Goal: Information Seeking & Learning: Learn about a topic

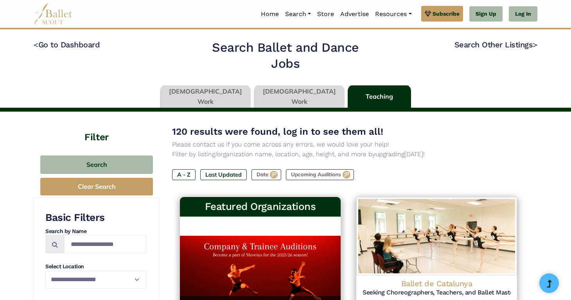
click at [218, 97] on link at bounding box center [205, 96] width 91 height 22
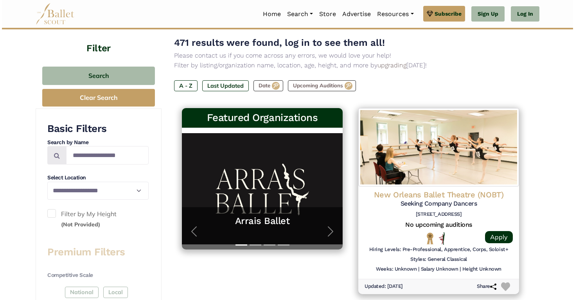
scroll to position [16, 0]
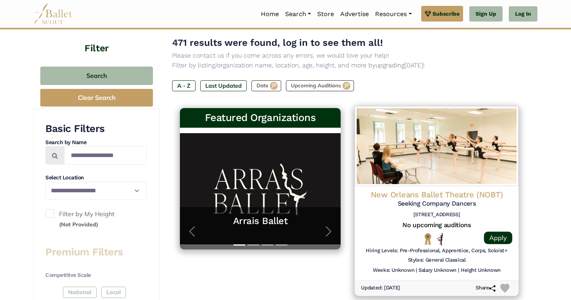
click at [396, 177] on img at bounding box center [437, 146] width 164 height 80
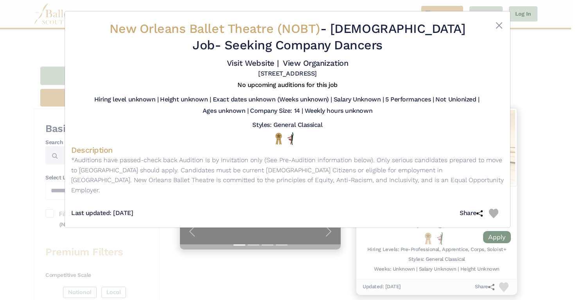
click at [529, 81] on div "New Orleans Ballet Theatre (NOBT) - Full Time Job - Seeking Company Dancers Vis…" at bounding box center [287, 150] width 575 height 300
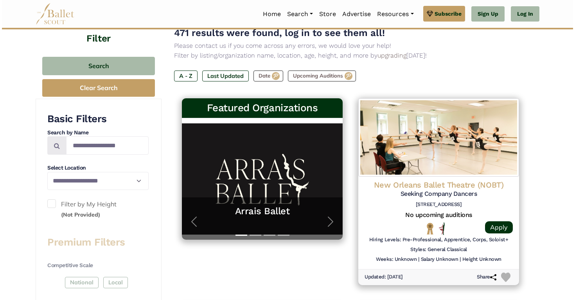
scroll to position [99, 0]
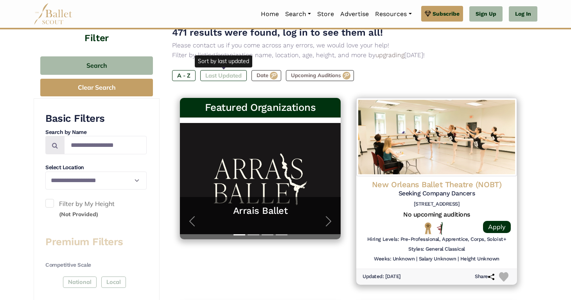
click at [232, 77] on label "Last Updated" at bounding box center [223, 75] width 47 height 11
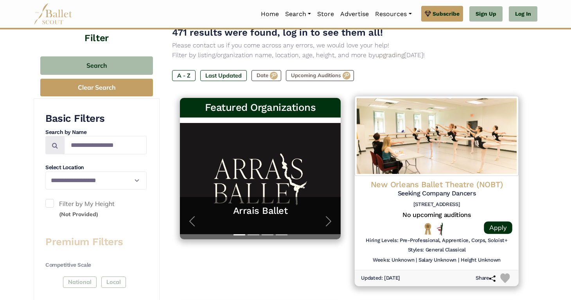
click at [457, 199] on div "New Orleans Ballet Theatre (NOBT) Seeking Company Dancers 920 Terpsichore St, N…" at bounding box center [436, 195] width 151 height 32
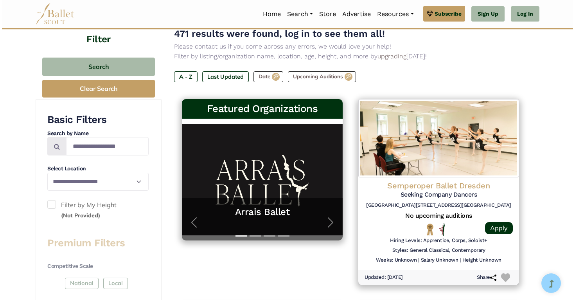
scroll to position [101, 0]
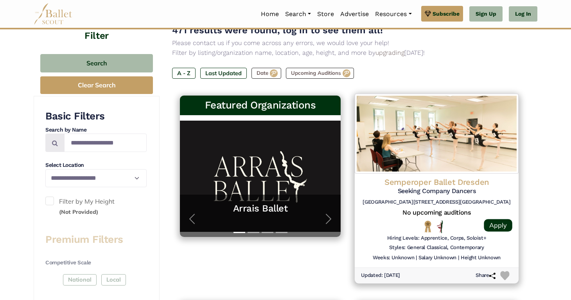
click at [501, 181] on h4 "Semperoper Ballet Dresden" at bounding box center [436, 182] width 151 height 11
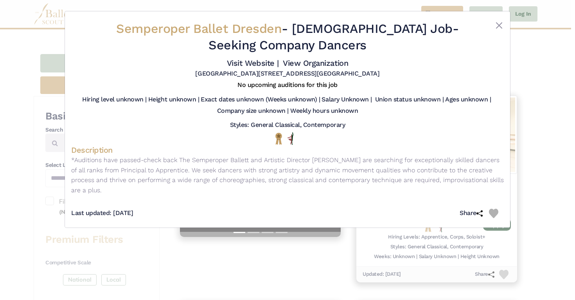
click at [550, 144] on div "Semperoper Ballet Dresden - Full Time Job - Seeking Company Dancers Visit Websi…" at bounding box center [287, 150] width 575 height 300
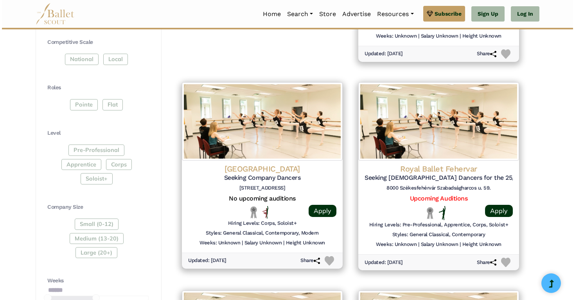
scroll to position [322, 0]
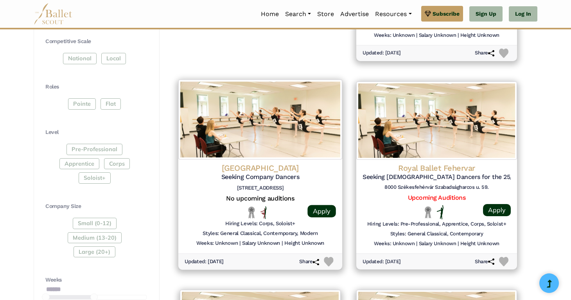
click at [301, 121] on img at bounding box center [260, 119] width 164 height 80
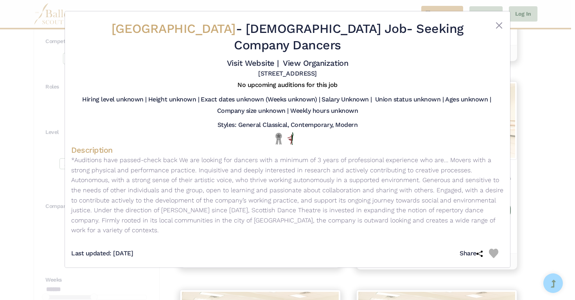
click at [487, 129] on div "Styles: General Classical, Contemporary, Modern" at bounding box center [287, 126] width 433 height 11
click at [538, 130] on div "Scottish Dance Theatre - Full Time Job - Seeking Company Dancers Visit Website …" at bounding box center [287, 150] width 575 height 300
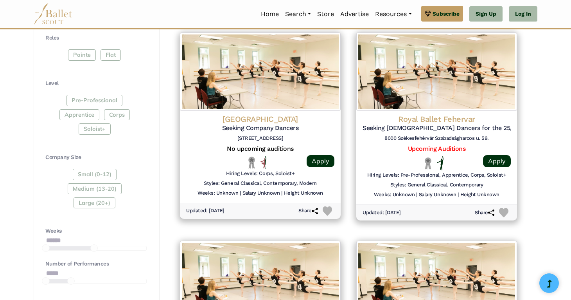
scroll to position [375, 0]
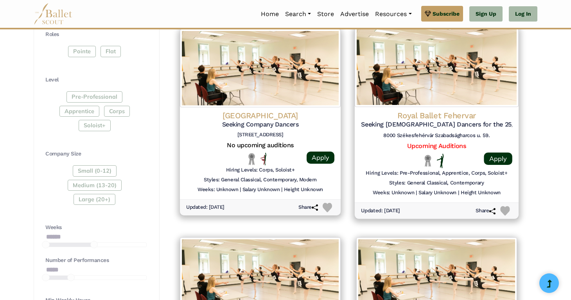
click at [499, 115] on h4 "Royal Ballet Fehervar" at bounding box center [436, 115] width 151 height 11
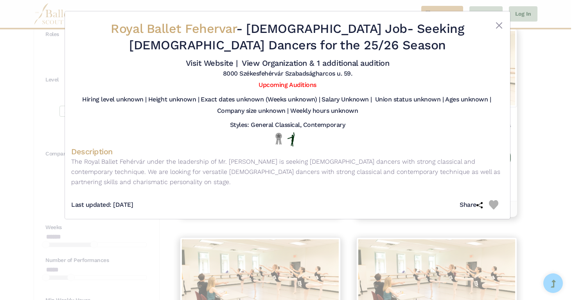
click at [530, 108] on div "Royal Ballet Fehervar - Full Time Job - Seeking Male Dancers for the 25/26 Seas…" at bounding box center [287, 150] width 575 height 300
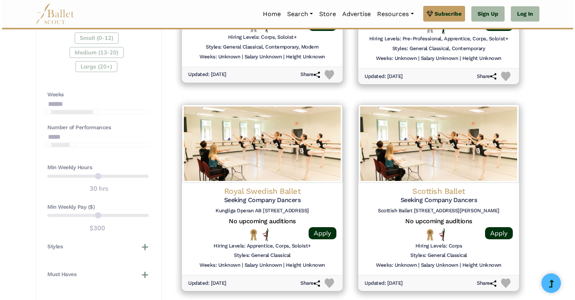
scroll to position [508, 0]
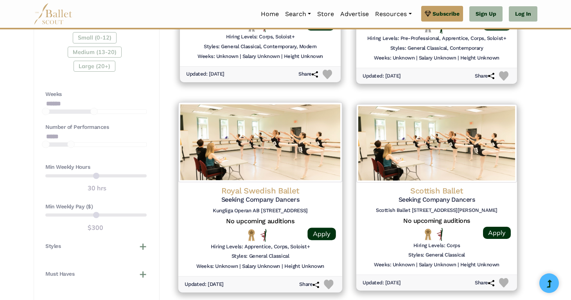
click at [309, 122] on img at bounding box center [260, 142] width 164 height 80
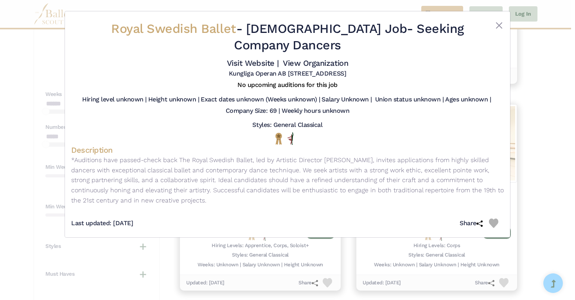
click at [535, 125] on div "Royal Swedish Ballet - Full Time Job - Seeking Company Dancers Visit Website | …" at bounding box center [287, 150] width 575 height 300
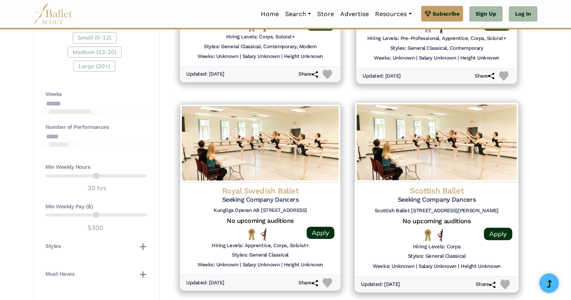
click at [488, 158] on img at bounding box center [437, 142] width 164 height 80
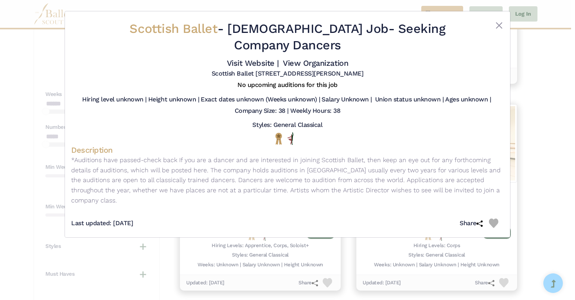
click at [537, 155] on div "Scottish Ballet - Full Time Job - Seeking Company Dancers Visit Website | View …" at bounding box center [287, 150] width 575 height 300
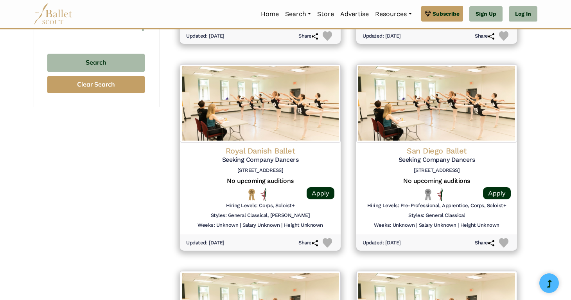
scroll to position [754, 0]
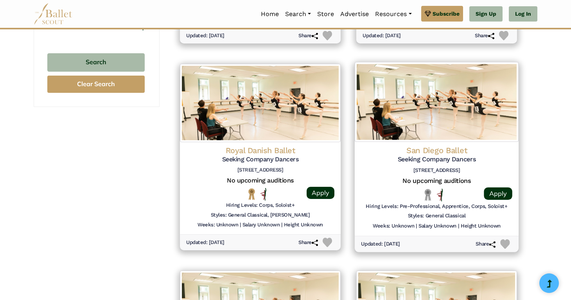
click at [492, 124] on img at bounding box center [437, 102] width 164 height 80
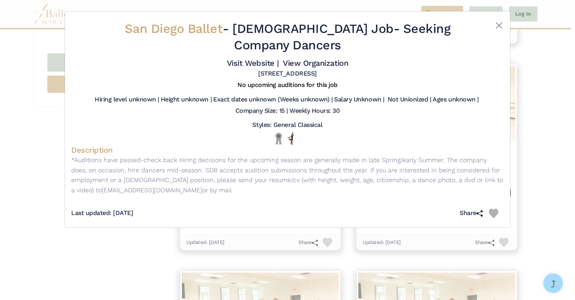
click at [536, 116] on div "San Diego Ballet - Full Time Job - Seeking Company Dancers Visit Website | View…" at bounding box center [287, 150] width 575 height 300
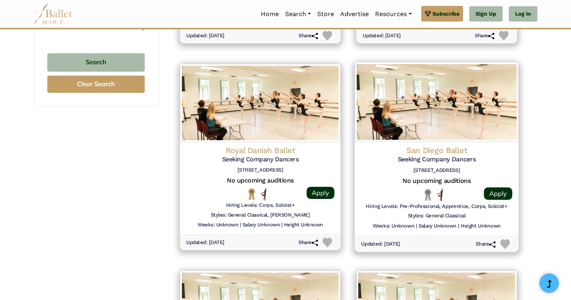
click at [349, 126] on div "San Diego Ballet Seeking Company Dancers 2650 Truxtun Rd #102 San Diego, CA 921…" at bounding box center [437, 157] width 180 height 198
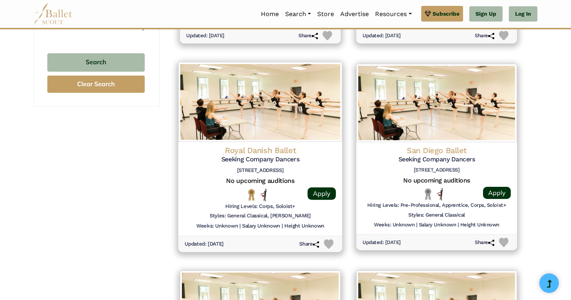
click at [323, 126] on img at bounding box center [260, 102] width 164 height 80
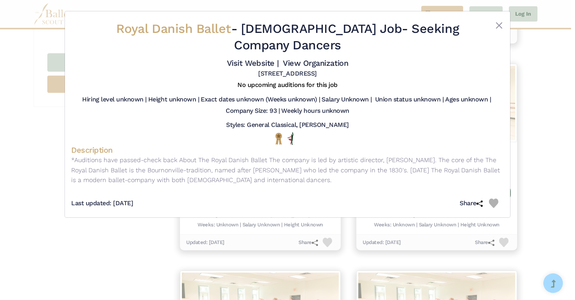
click at [526, 118] on div "Royal Danish Ballet - Full Time Job - Seeking Company Dancers Visit Website | V…" at bounding box center [287, 150] width 575 height 300
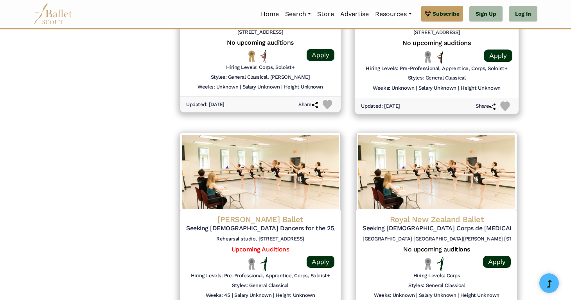
scroll to position [944, 0]
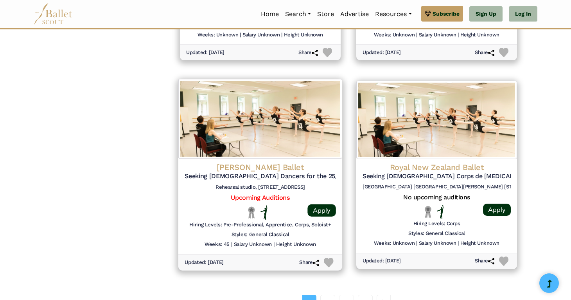
click at [315, 86] on img at bounding box center [260, 119] width 164 height 80
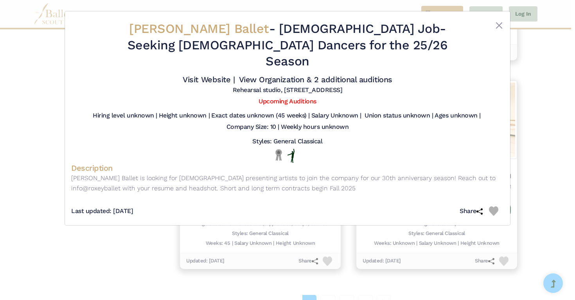
click at [550, 83] on div "Roxey Ballet - Full Time Job - Seeking Male Dancers for the 25/26 Season Visit …" at bounding box center [287, 150] width 575 height 300
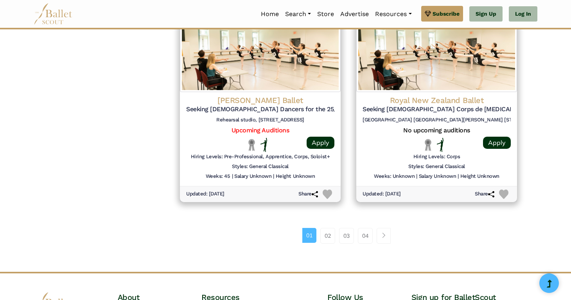
scroll to position [1018, 0]
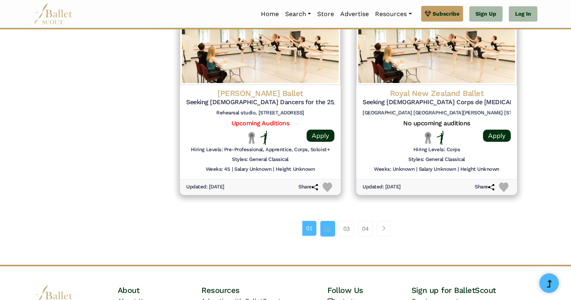
click at [329, 228] on link "02" at bounding box center [327, 229] width 15 height 16
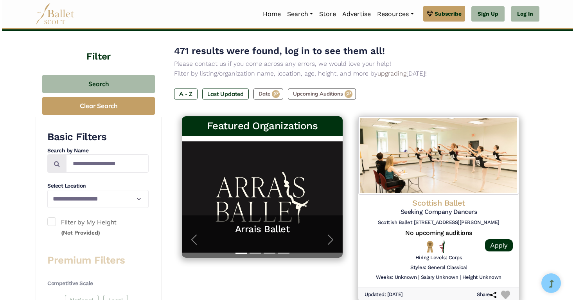
scroll to position [82, 0]
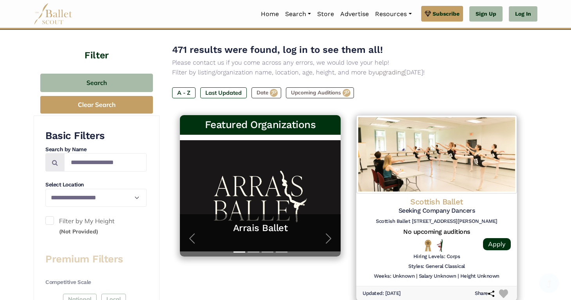
click at [414, 185] on img at bounding box center [436, 154] width 161 height 78
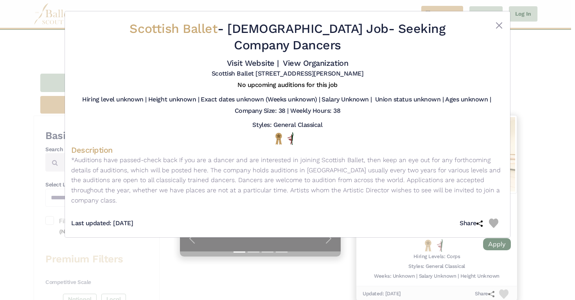
click at [544, 167] on div "Scottish Ballet - Full Time Job - Seeking Company Dancers Visit Website | View …" at bounding box center [287, 150] width 575 height 300
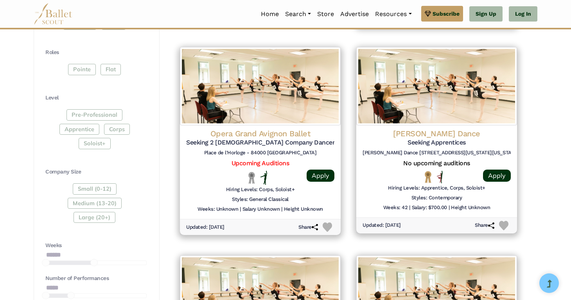
scroll to position [369, 0]
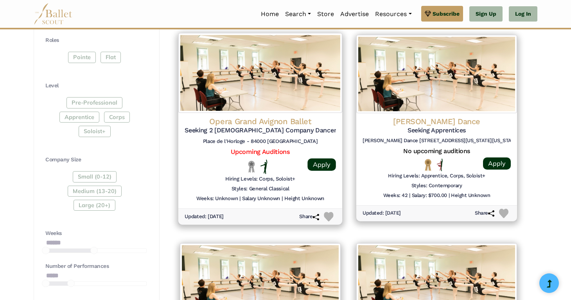
click at [259, 96] on img at bounding box center [260, 73] width 164 height 80
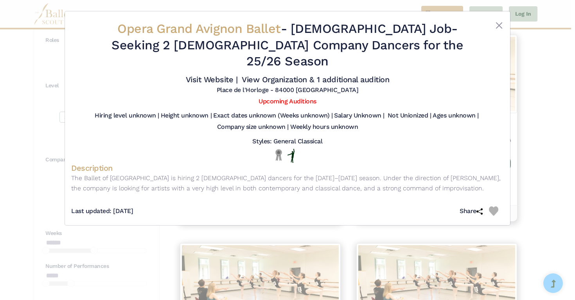
click at [528, 86] on div "Opera Grand Avignon Ballet - Full Time Job - Seeking 2 Male Company Dancers for…" at bounding box center [287, 150] width 575 height 300
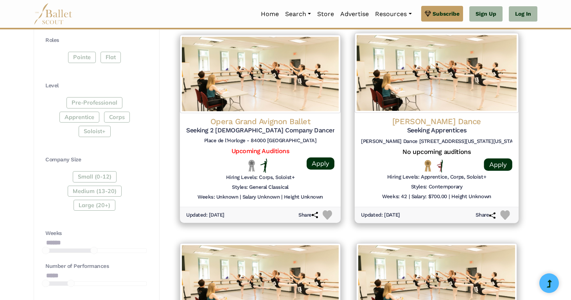
click at [481, 112] on img at bounding box center [437, 73] width 164 height 80
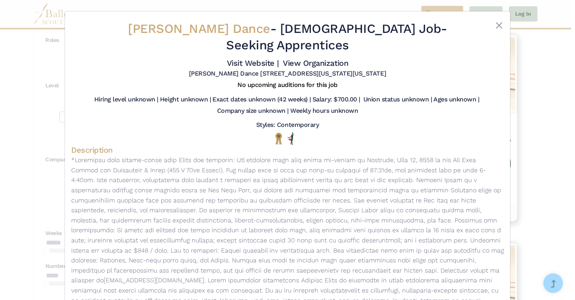
click at [534, 103] on div "Parsons Dance - Full Time Job - Seeking Apprentices Visit Website | View Organi…" at bounding box center [287, 150] width 575 height 300
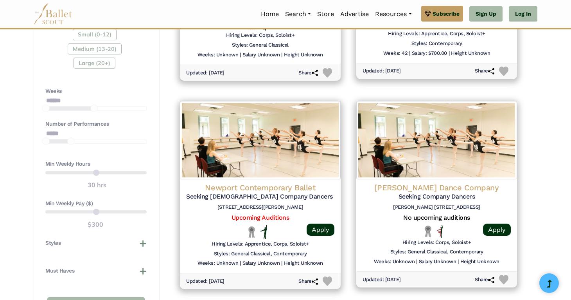
scroll to position [512, 0]
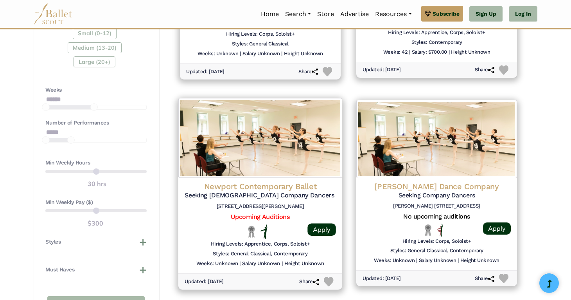
click at [313, 133] on img at bounding box center [260, 138] width 164 height 80
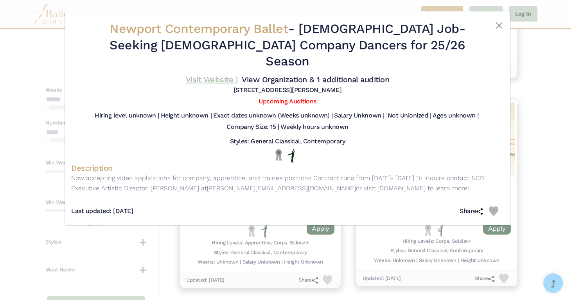
click at [217, 75] on link "Visit Website |" at bounding box center [212, 79] width 52 height 9
click at [527, 100] on div "Newport Contemporary Ballet - Full Time Job - Seeking Male Company Dancers for …" at bounding box center [287, 150] width 575 height 300
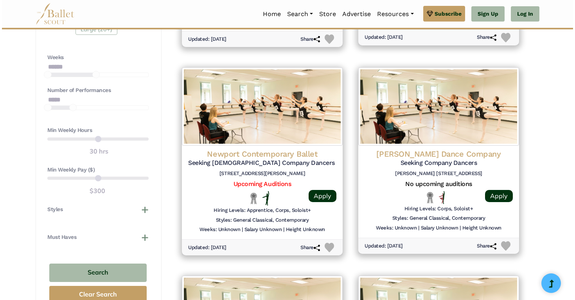
scroll to position [546, 0]
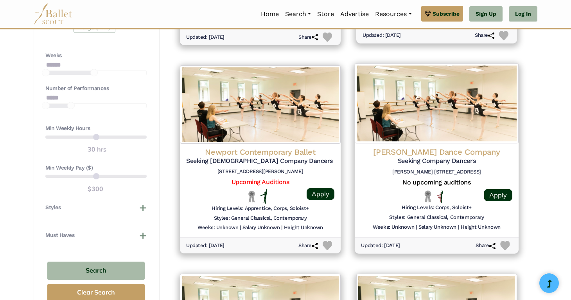
click at [501, 118] on img at bounding box center [437, 103] width 164 height 80
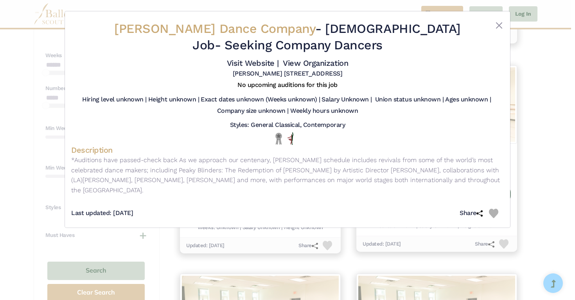
click at [556, 133] on div "Rambert Dance Company - Full Time Job - Seeking Company Dancers Visit Website |…" at bounding box center [287, 150] width 575 height 300
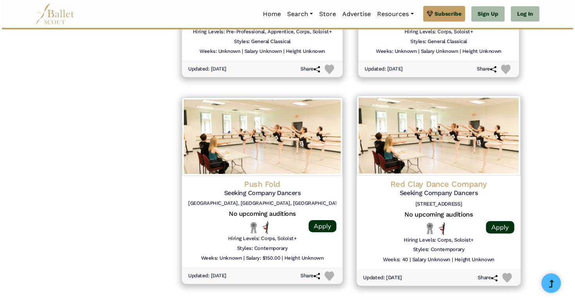
scroll to position [934, 0]
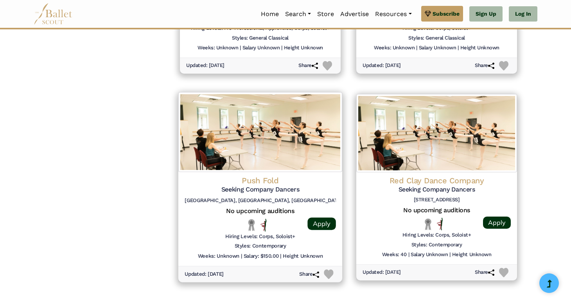
click at [256, 138] on img at bounding box center [260, 132] width 164 height 80
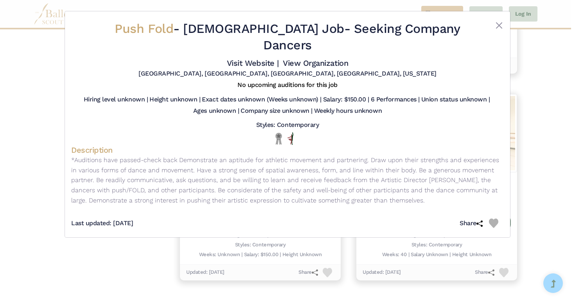
click at [524, 146] on div "Push Fold - Full Time Job - Seeking Company Dancers Visit Website | View Organi…" at bounding box center [287, 150] width 575 height 300
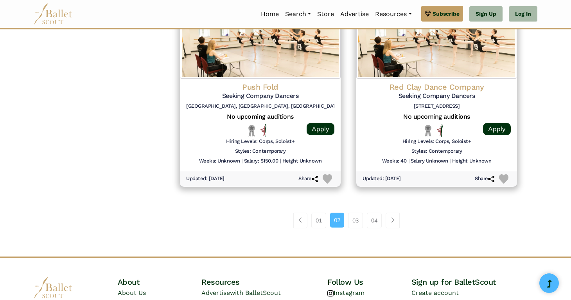
scroll to position [1038, 0]
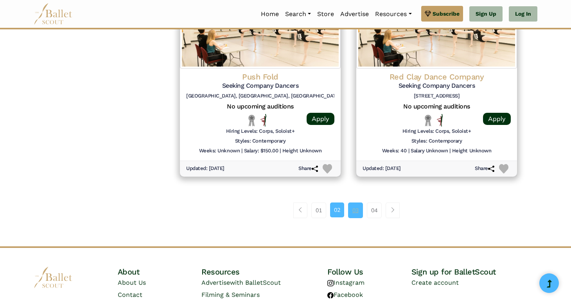
click at [357, 208] on link "03" at bounding box center [355, 210] width 15 height 16
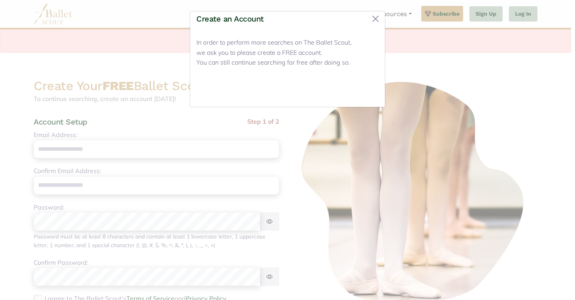
click at [372, 95] on button "Close" at bounding box center [363, 91] width 29 height 18
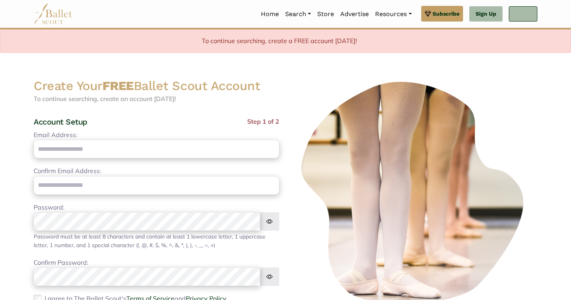
click at [528, 16] on link "Log In" at bounding box center [523, 14] width 29 height 16
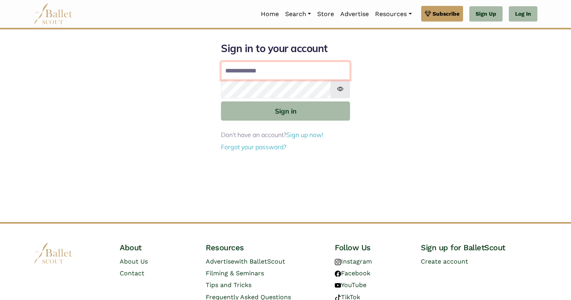
type input "**********"
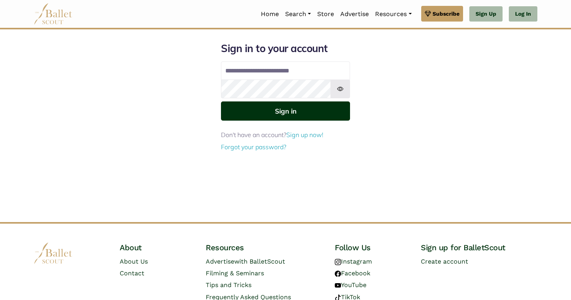
click at [318, 111] on button "Sign in" at bounding box center [285, 110] width 129 height 19
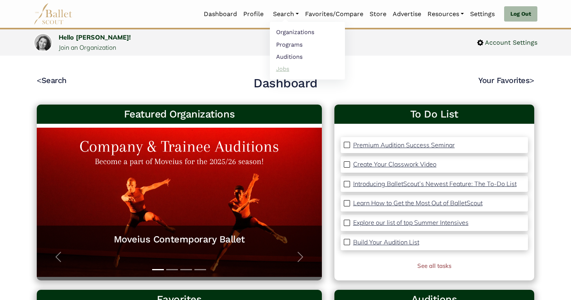
click at [283, 65] on link "Jobs" at bounding box center [307, 69] width 75 height 12
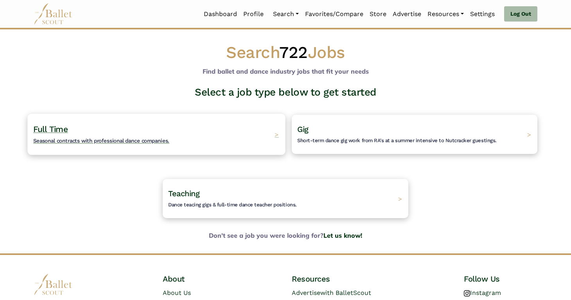
click at [223, 146] on div "Full Time Seasonal contracts with professional dance companies. >" at bounding box center [156, 133] width 258 height 41
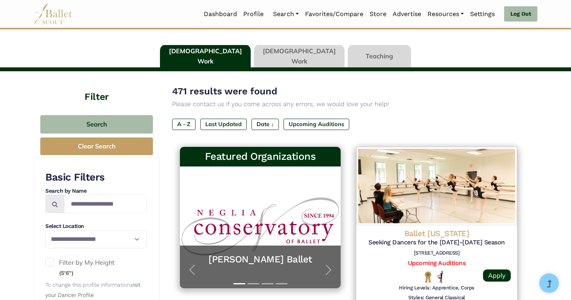
scroll to position [42, 0]
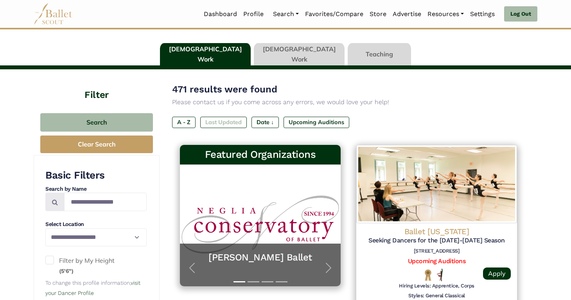
click at [223, 125] on label "Last Updated" at bounding box center [223, 122] width 47 height 11
click at [230, 121] on label "Last Updated" at bounding box center [223, 122] width 47 height 11
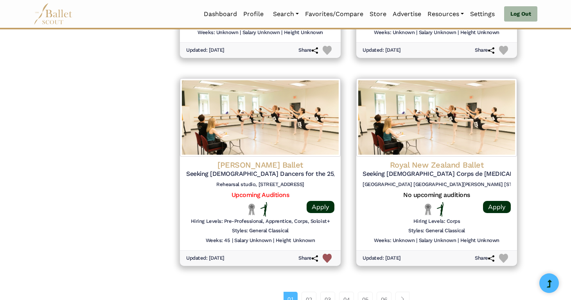
scroll to position [1079, 0]
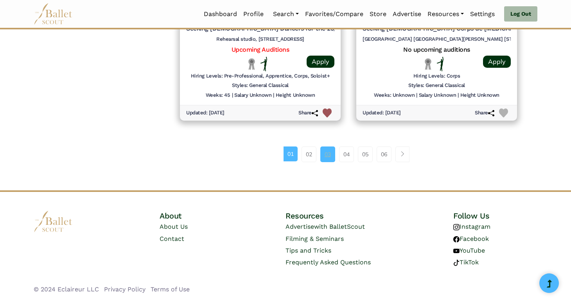
click at [331, 150] on link "03" at bounding box center [327, 154] width 15 height 16
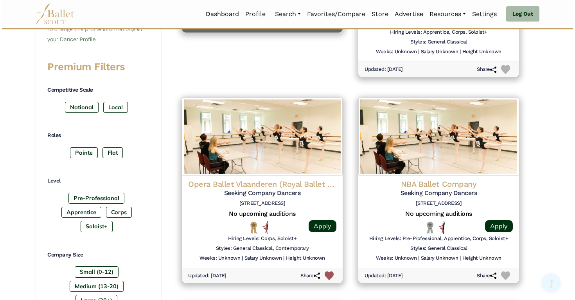
scroll to position [332, 0]
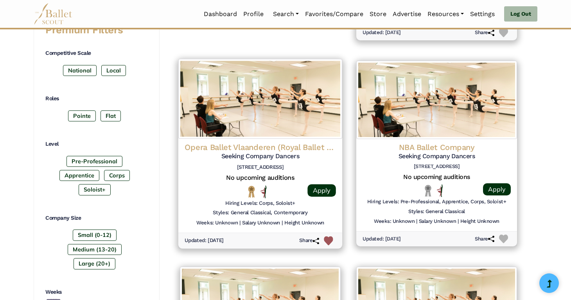
click at [268, 119] on img at bounding box center [260, 99] width 164 height 80
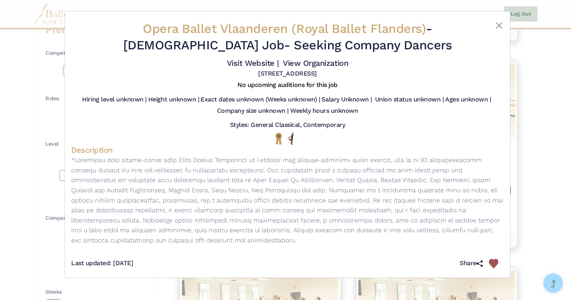
click at [549, 131] on div "Opera Ballet Vlaanderen (Royal Ballet Flanders) - Full Time Job - Seeking Compa…" at bounding box center [287, 150] width 575 height 300
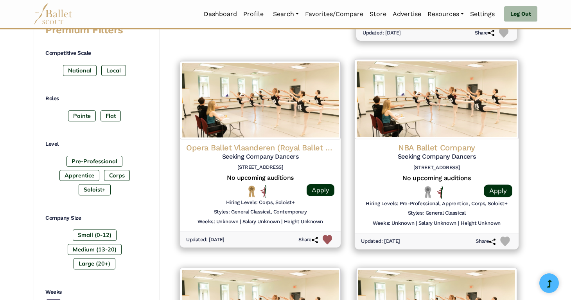
click at [497, 117] on img at bounding box center [437, 99] width 164 height 80
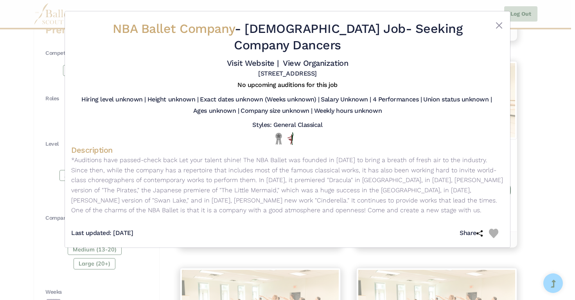
click at [528, 123] on div "NBA Ballet Company - Full Time Job - Seeking Company Dancers Visit Website | Vi…" at bounding box center [287, 150] width 575 height 300
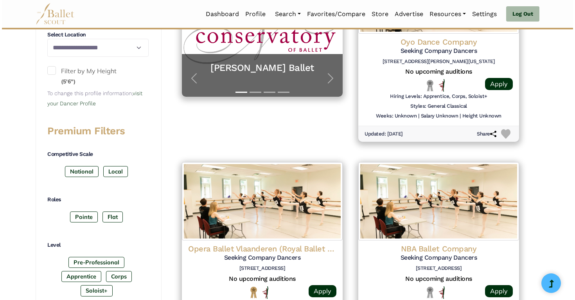
scroll to position [230, 0]
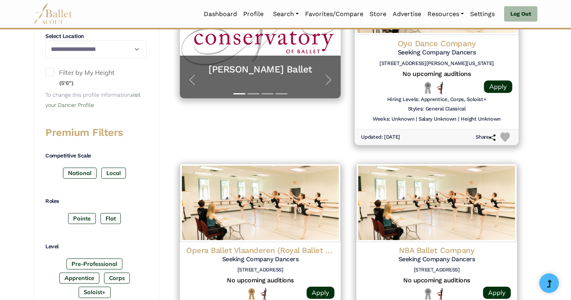
click at [466, 80] on div "Oyo Dance Company Seeking Company Dancers 1004 Parsons Ave Columbus, Ohio 43206…" at bounding box center [437, 82] width 164 height 94
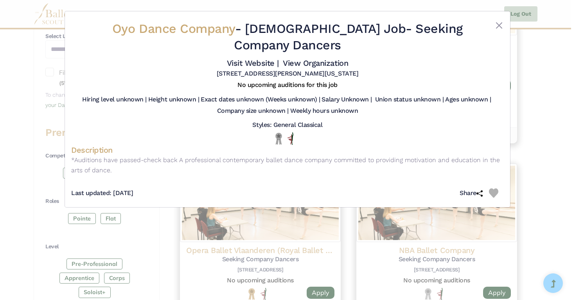
click at [544, 78] on div "Oyo Dance Company - Full Time Job - Seeking Company Dancers Visit Website | Vie…" at bounding box center [287, 150] width 575 height 300
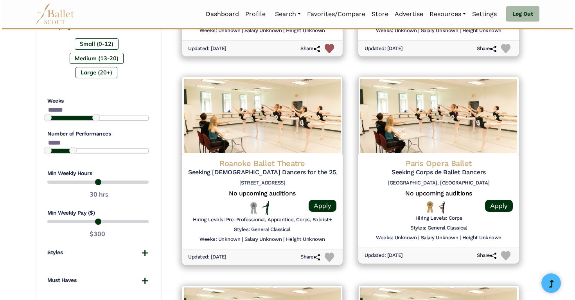
scroll to position [525, 0]
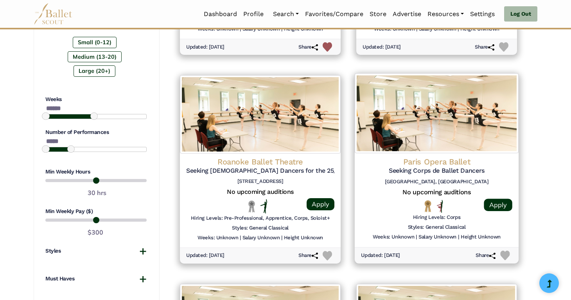
click at [464, 114] on img at bounding box center [437, 113] width 164 height 80
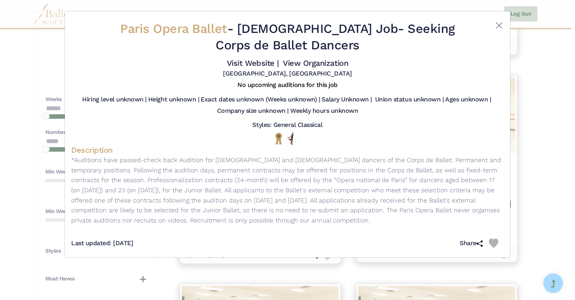
click at [532, 115] on div "Paris Opera Ballet - Full Time Job - Seeking Corps de Ballet Dancers Visit Webs…" at bounding box center [287, 150] width 575 height 300
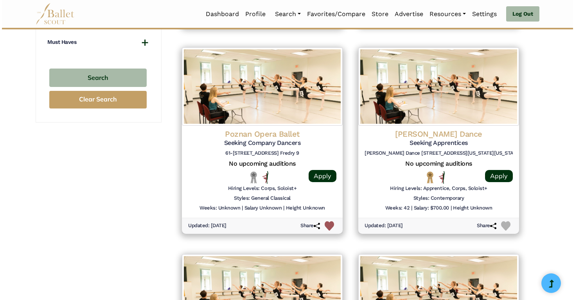
scroll to position [764, 0]
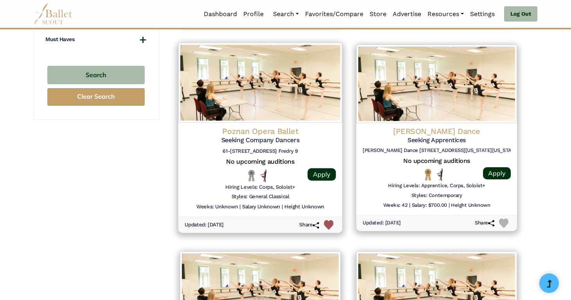
click at [242, 64] on img at bounding box center [260, 83] width 164 height 80
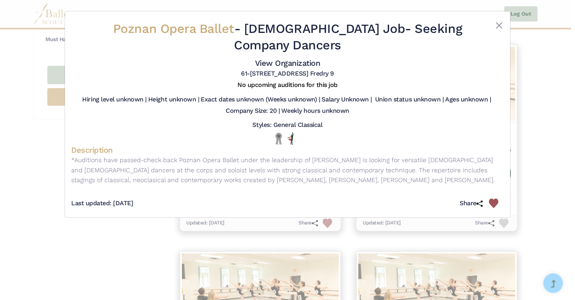
click at [539, 117] on div "Poznan Opera Ballet - Full Time Job - Seeking Company Dancers View Organization…" at bounding box center [287, 150] width 575 height 300
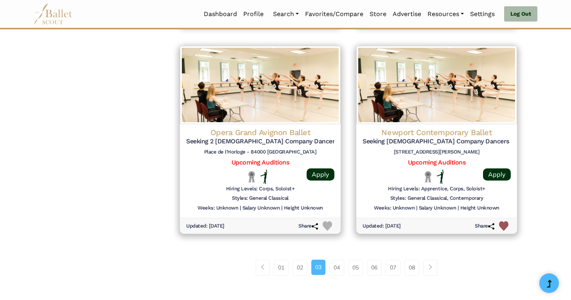
scroll to position [970, 0]
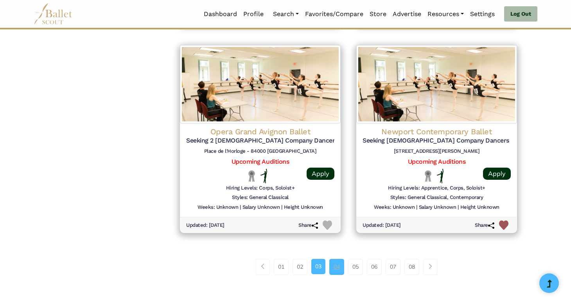
click at [332, 271] on link "04" at bounding box center [336, 267] width 15 height 16
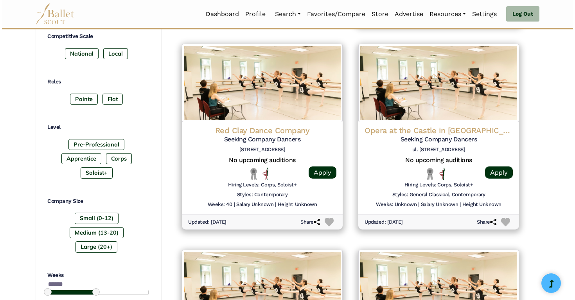
scroll to position [365, 0]
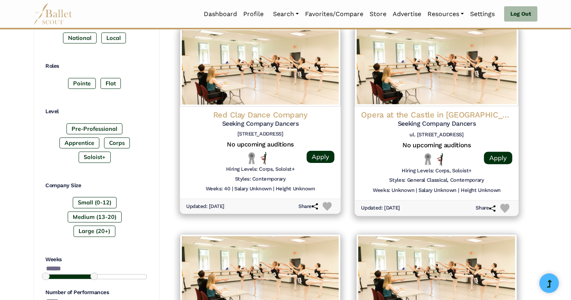
click at [509, 80] on img at bounding box center [437, 66] width 164 height 80
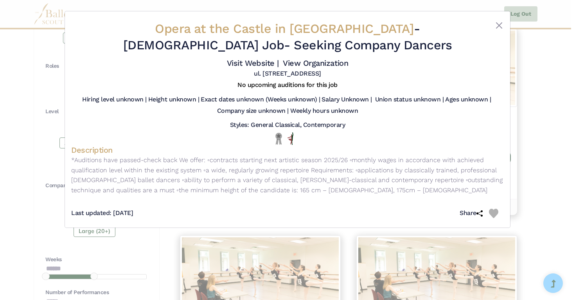
click at [536, 81] on div "Opera at the Castle in [GEOGRAPHIC_DATA] - [DEMOGRAPHIC_DATA] Job - Seeking Com…" at bounding box center [287, 150] width 575 height 300
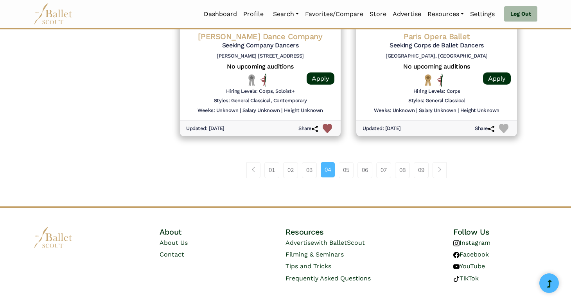
scroll to position [1065, 0]
